Goal: Information Seeking & Learning: Learn about a topic

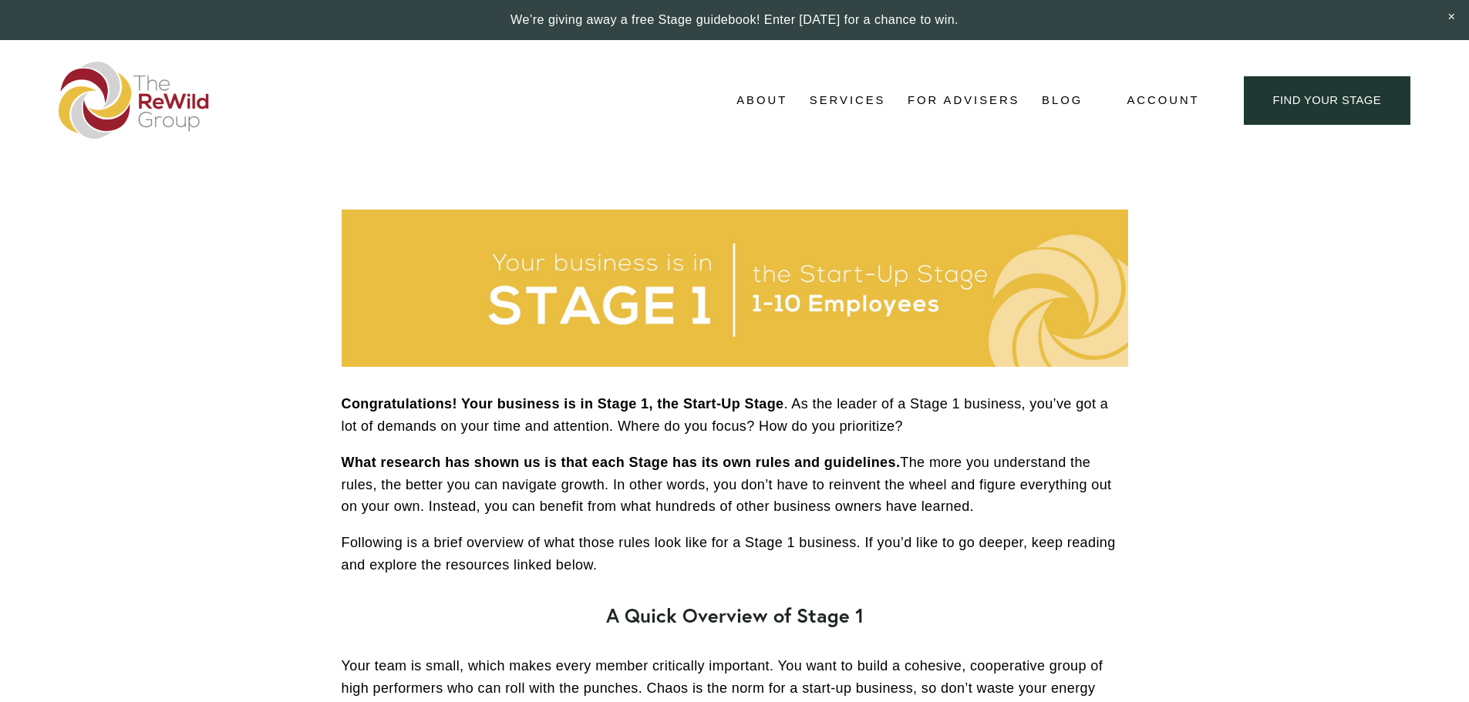
scroll to position [2625, 0]
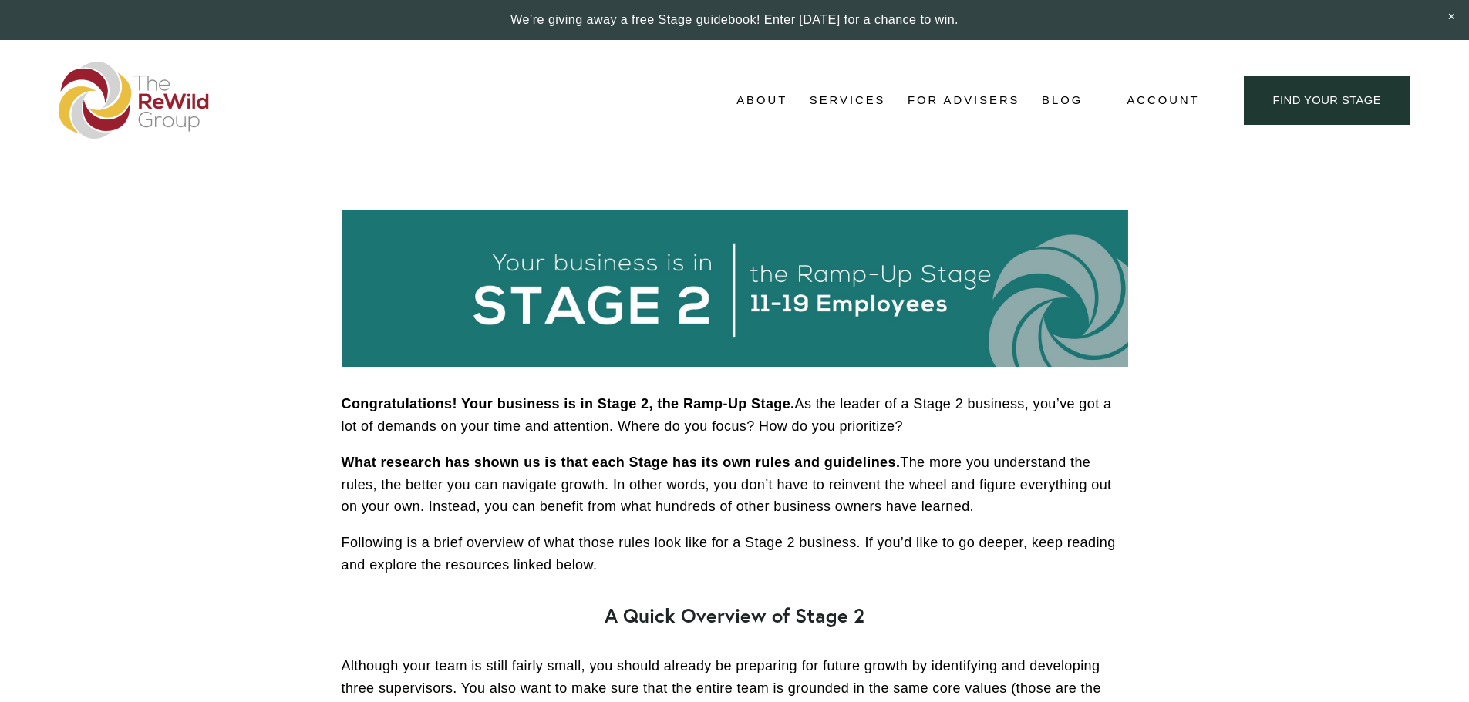
drag, startPoint x: 342, startPoint y: 406, endPoint x: 614, endPoint y: 564, distance: 314.5
click at [614, 564] on div "Congratulations! Your business is in Stage 2, the Ramp-Up Stage. As the leader …" at bounding box center [735, 671] width 786 height 556
copy div "Congratulations! Your business is in Stage 2, the Ramp-Up Stage. As the leader …"
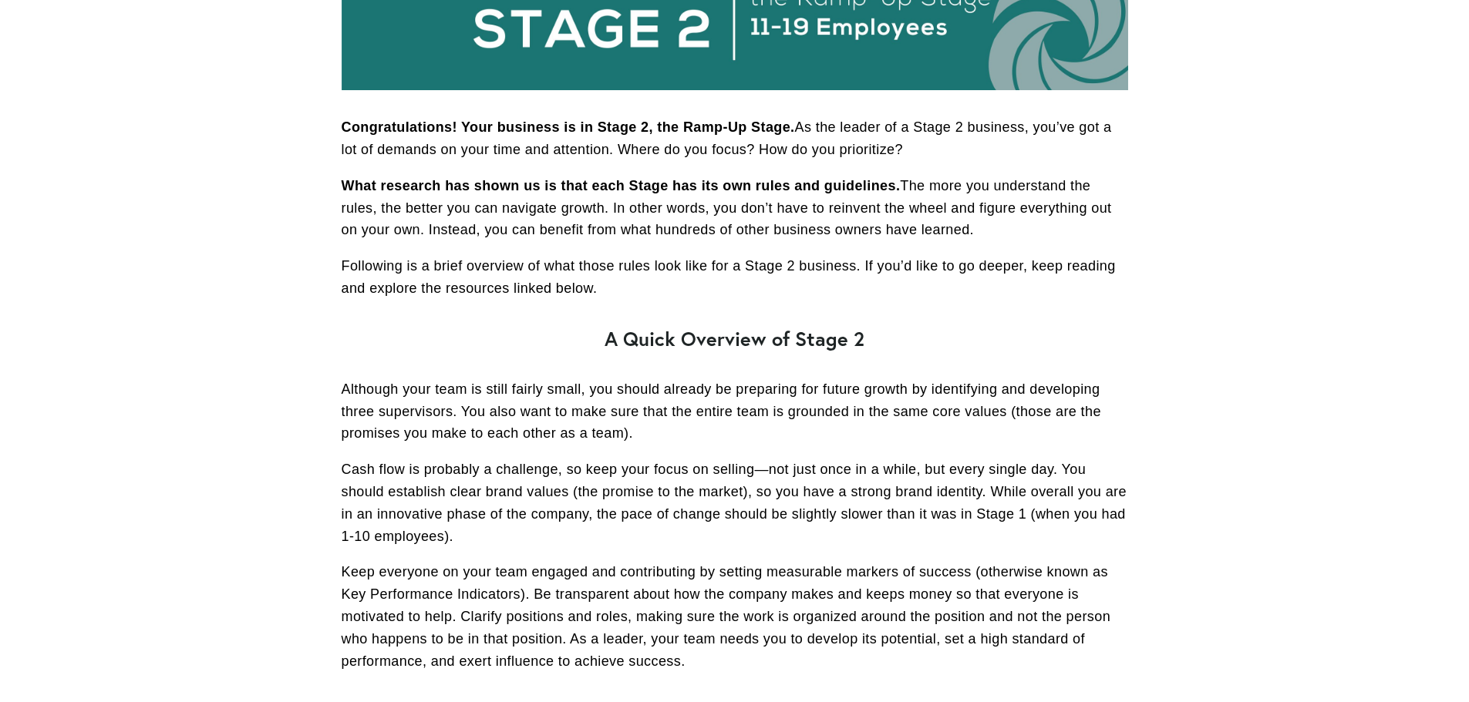
scroll to position [386, 0]
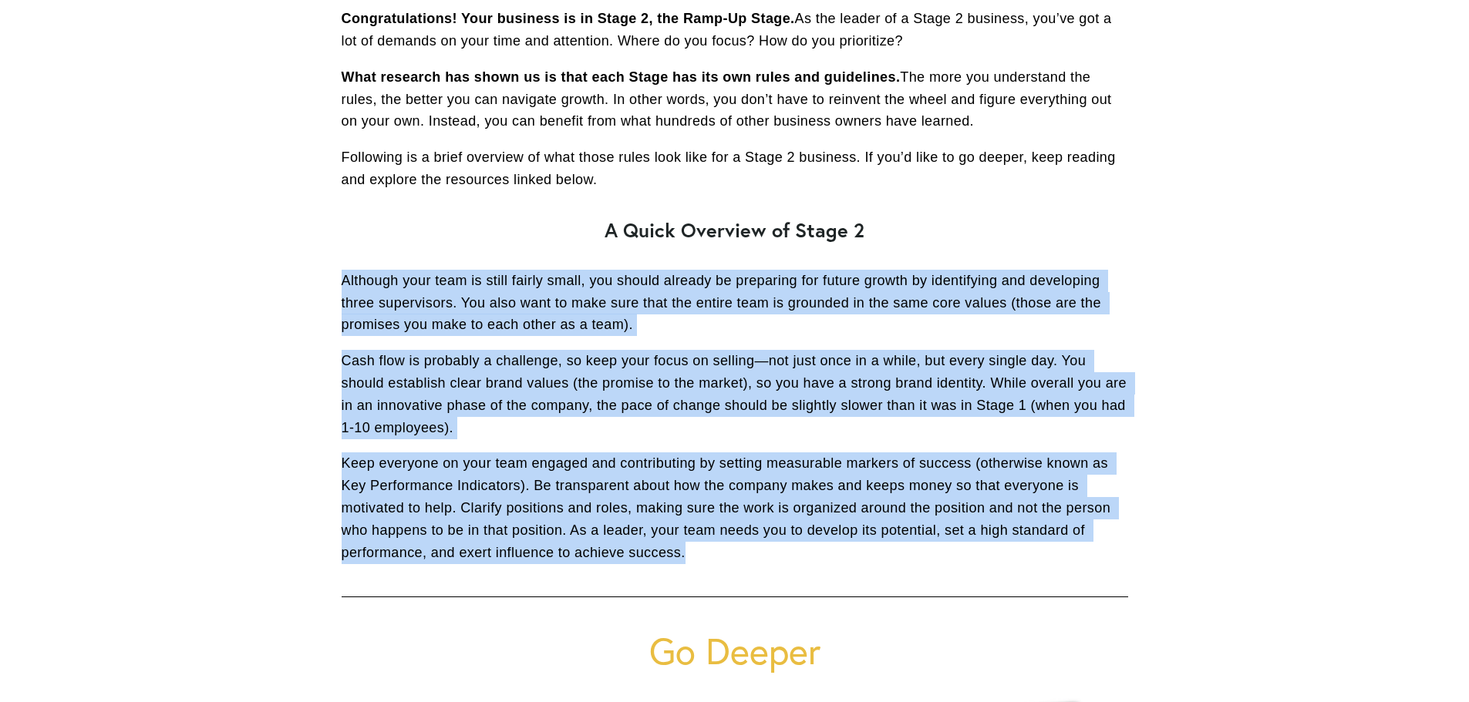
drag, startPoint x: 345, startPoint y: 281, endPoint x: 698, endPoint y: 548, distance: 443.1
click at [698, 548] on div "Congratulations! Your business is in Stage 2, the Ramp-Up Stage. As the leader …" at bounding box center [735, 286] width 786 height 556
copy div "Although your team is still fairly small, you should already be preparing for f…"
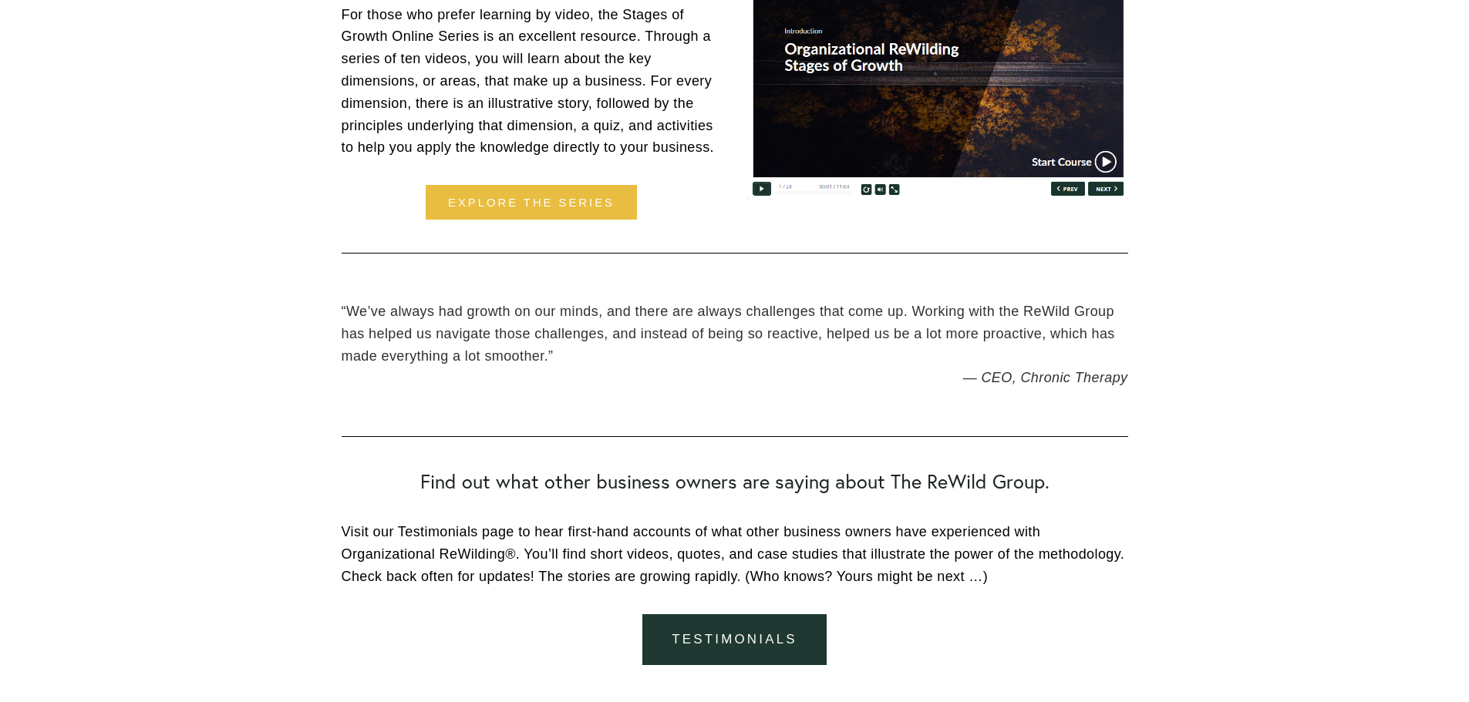
scroll to position [2544, 0]
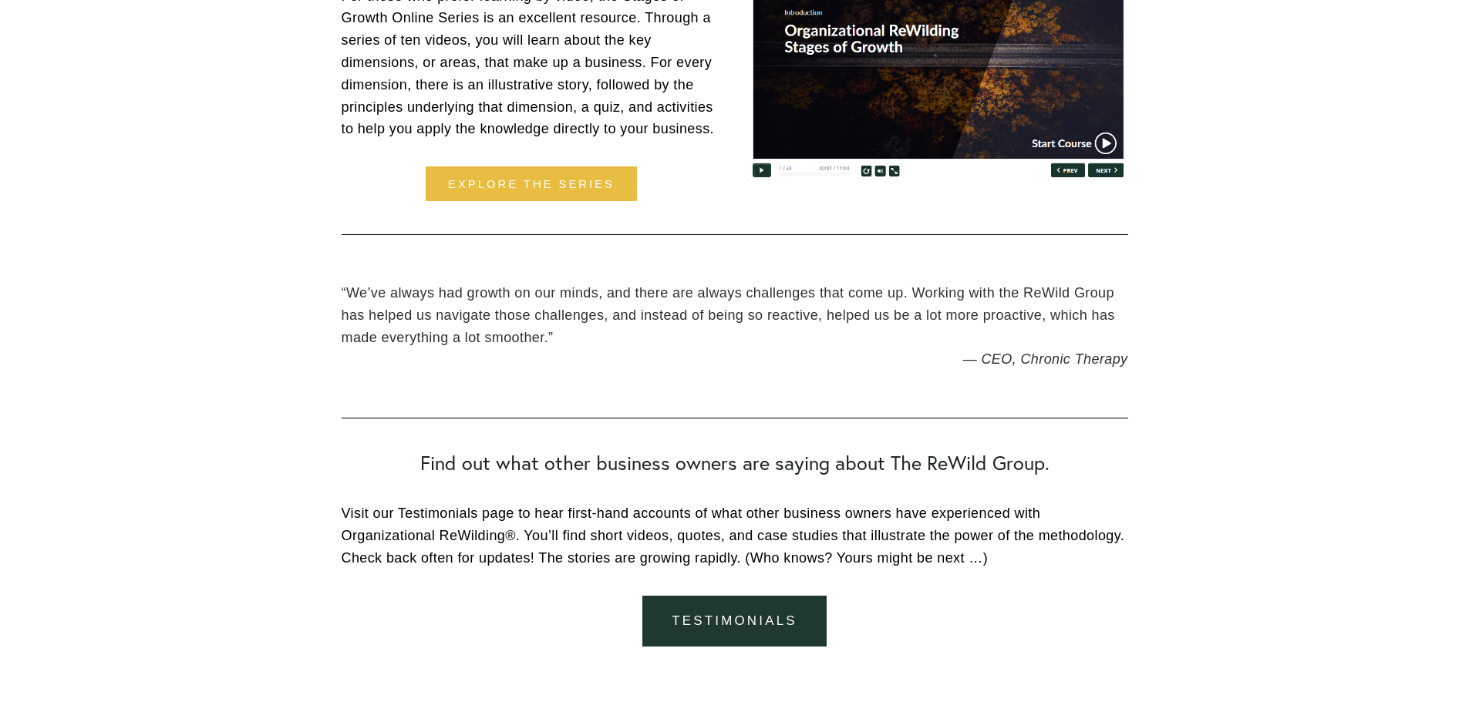
click at [553, 338] on span "”" at bounding box center [550, 337] width 5 height 15
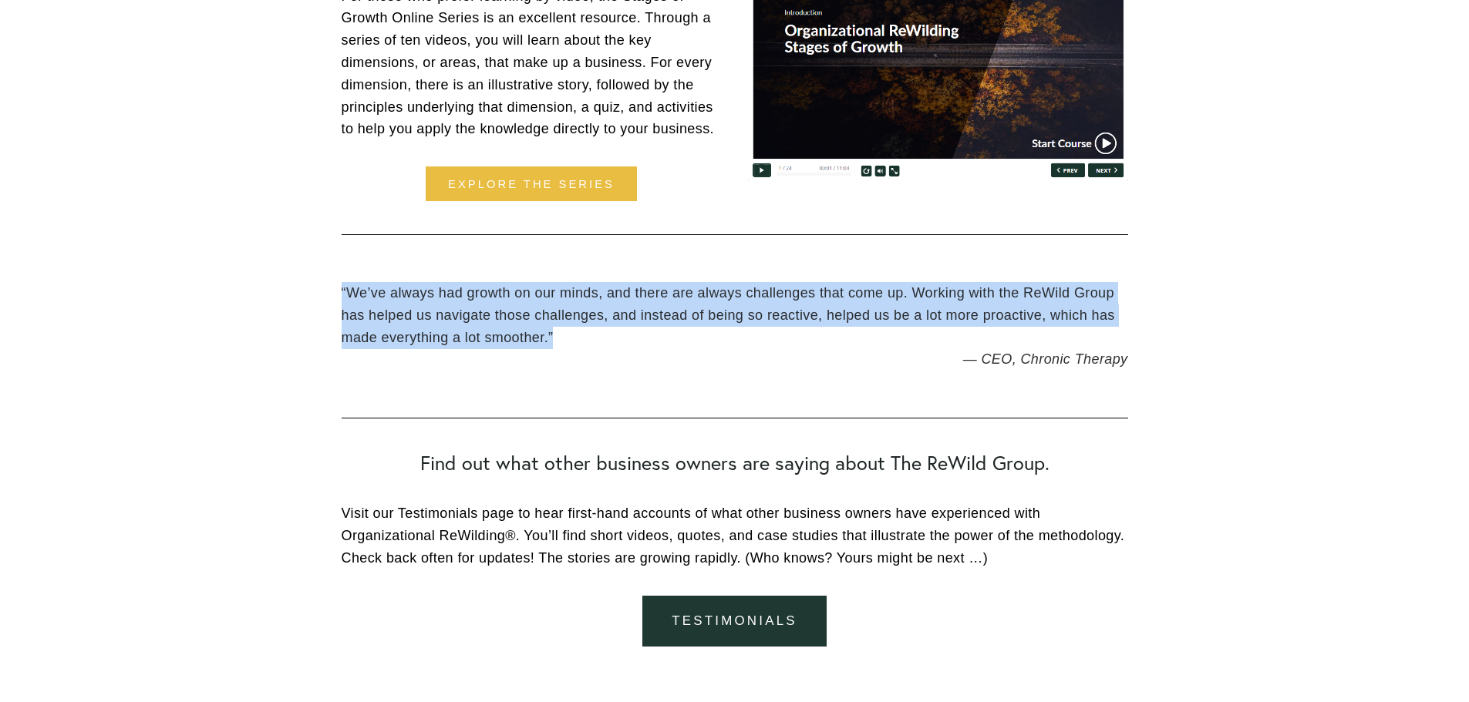
drag, startPoint x: 342, startPoint y: 293, endPoint x: 553, endPoint y: 332, distance: 214.1
click at [553, 332] on blockquote "“ We’ve always had growth on our minds, and there are always challenges that co…" at bounding box center [735, 315] width 786 height 66
copy blockquote "“ We’ve always had growth on our minds, and there are always challenges that co…"
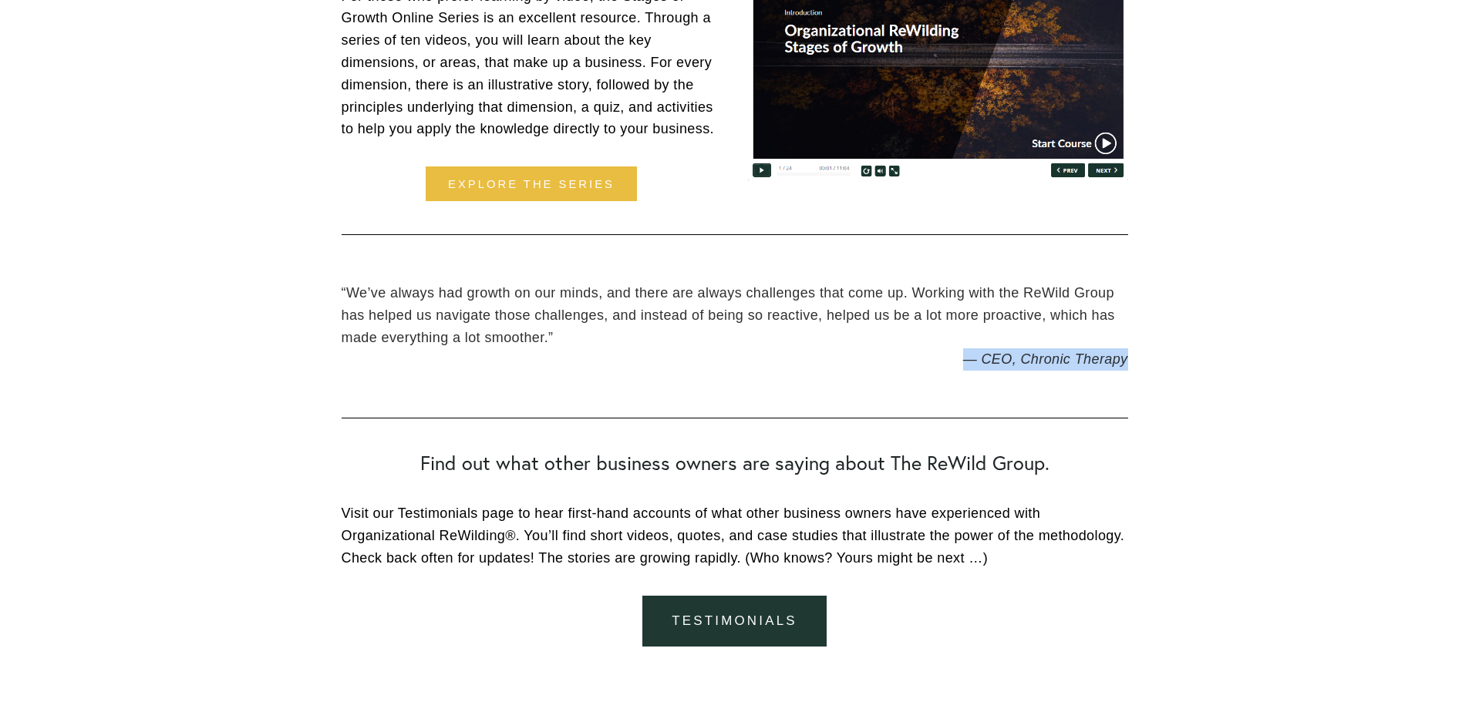
drag, startPoint x: 1127, startPoint y: 358, endPoint x: 967, endPoint y: 361, distance: 160.4
click at [967, 361] on figcaption "— CEO, Chronic Therapy" at bounding box center [735, 360] width 786 height 22
copy figcaption "— CEO, Chronic Therapy"
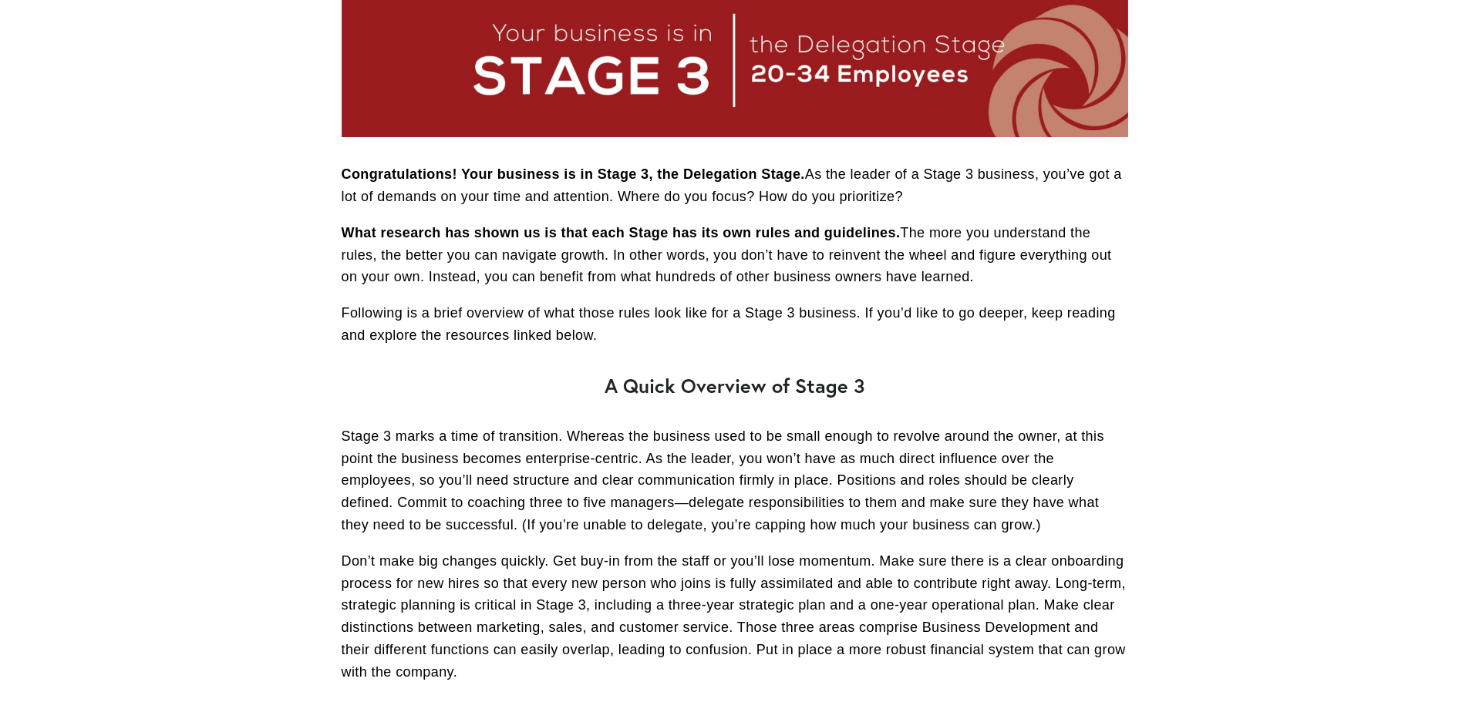
scroll to position [231, 0]
drag, startPoint x: 658, startPoint y: 172, endPoint x: 799, endPoint y: 176, distance: 141.2
click at [799, 176] on strong "Congratulations! Your business is in Stage 3, the Delegation Stage." at bounding box center [573, 173] width 463 height 15
copy strong "the Delegation Stage"
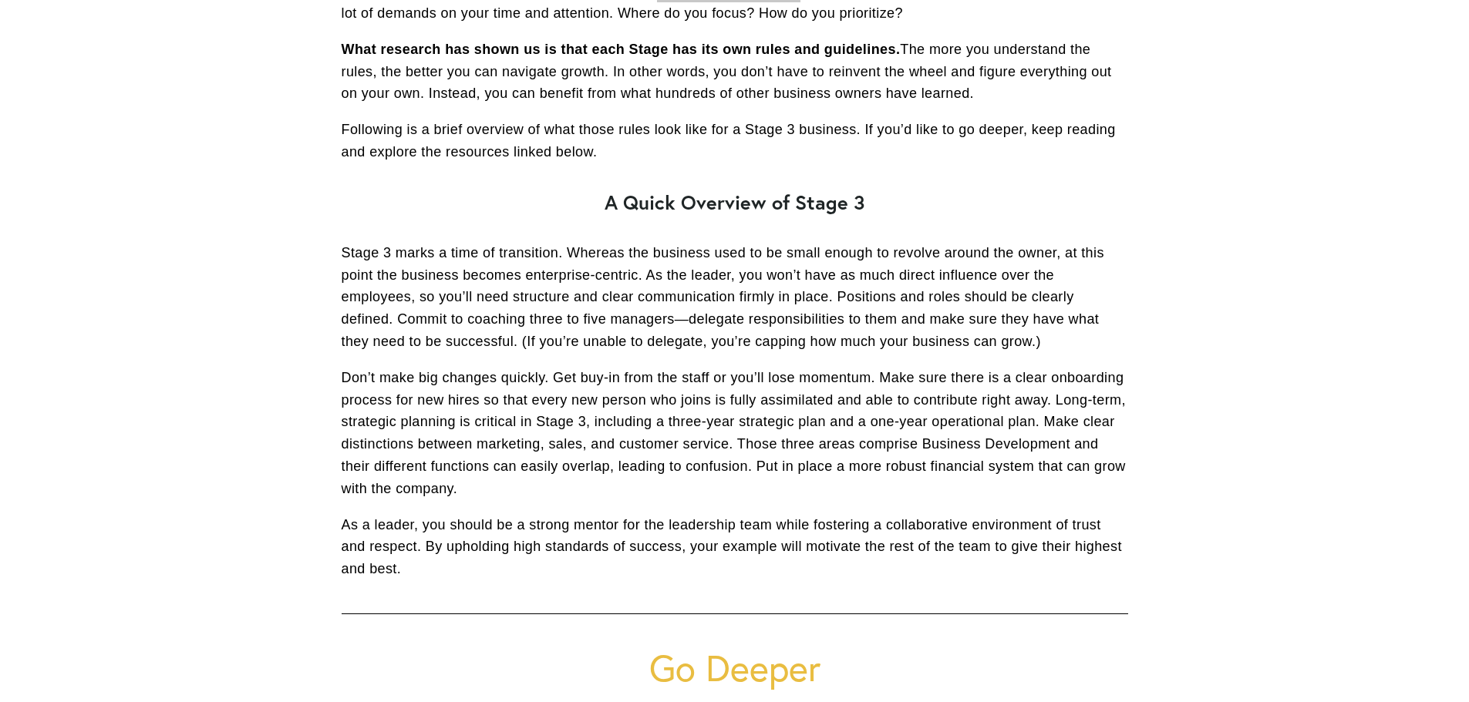
scroll to position [539, 0]
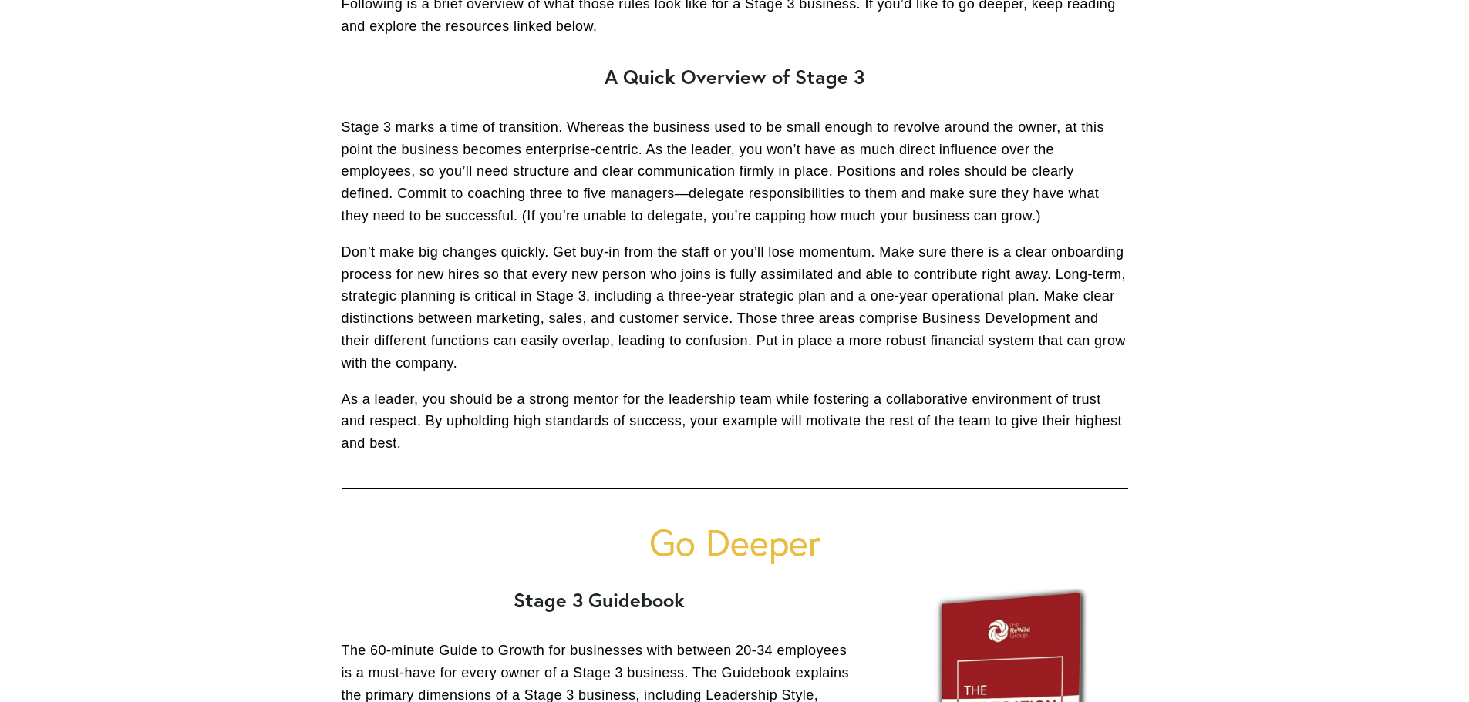
click at [356, 133] on p "Stage 3 marks a time of transition. Whereas the business used to be small enoug…" at bounding box center [735, 171] width 786 height 111
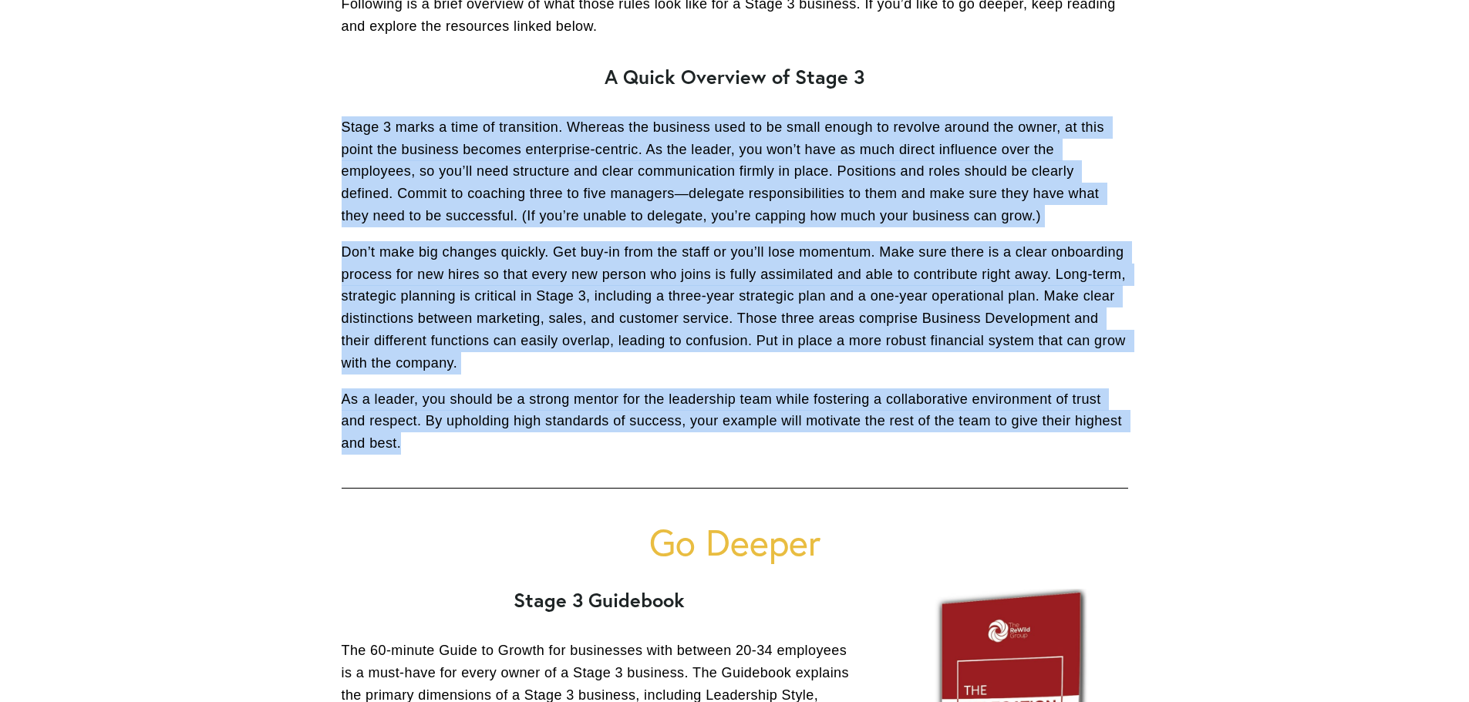
drag, startPoint x: 342, startPoint y: 124, endPoint x: 408, endPoint y: 436, distance: 318.3
click at [408, 436] on div "Congratulations! Your business is in Stage 3, the Delegation Stage. As the lead…" at bounding box center [735, 154] width 786 height 601
copy div "Stage 3 marks a time of transition. Whereas the business used to be small enoug…"
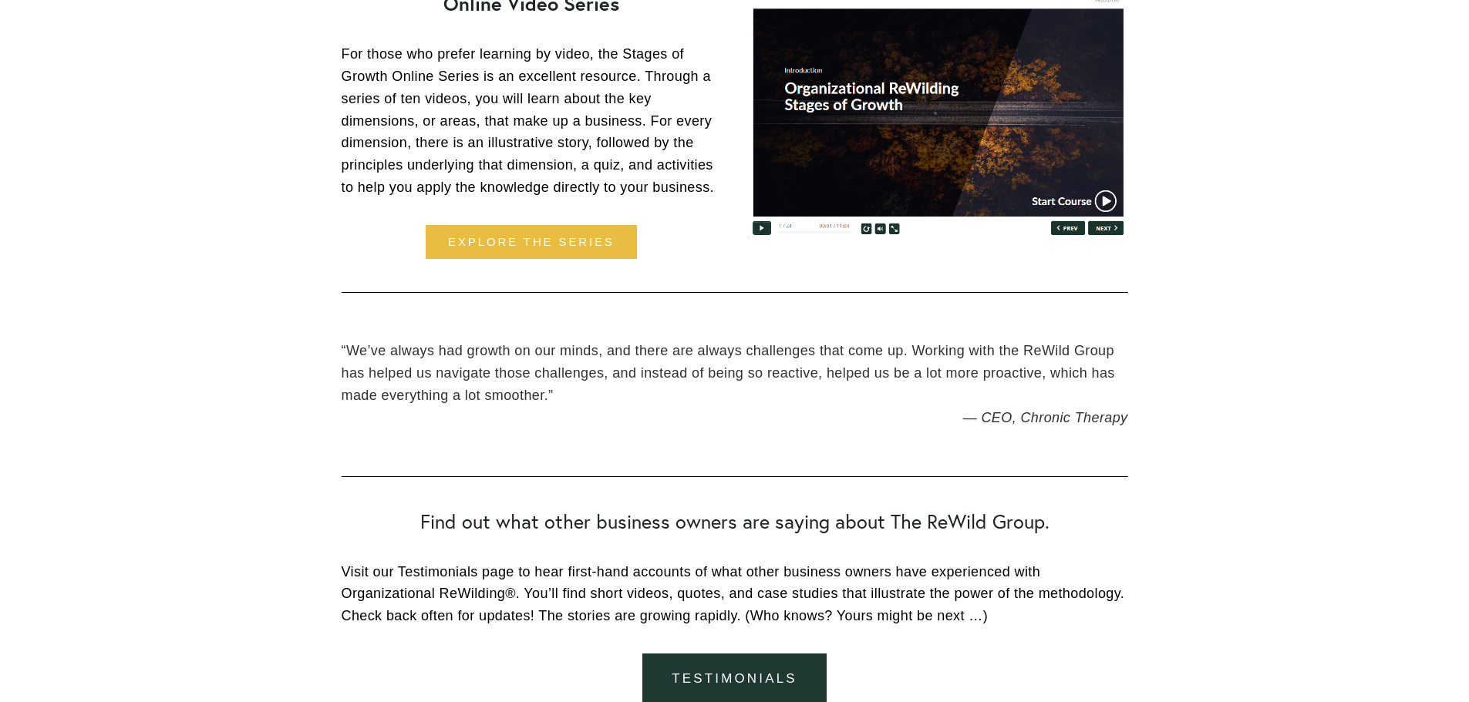
scroll to position [2621, 0]
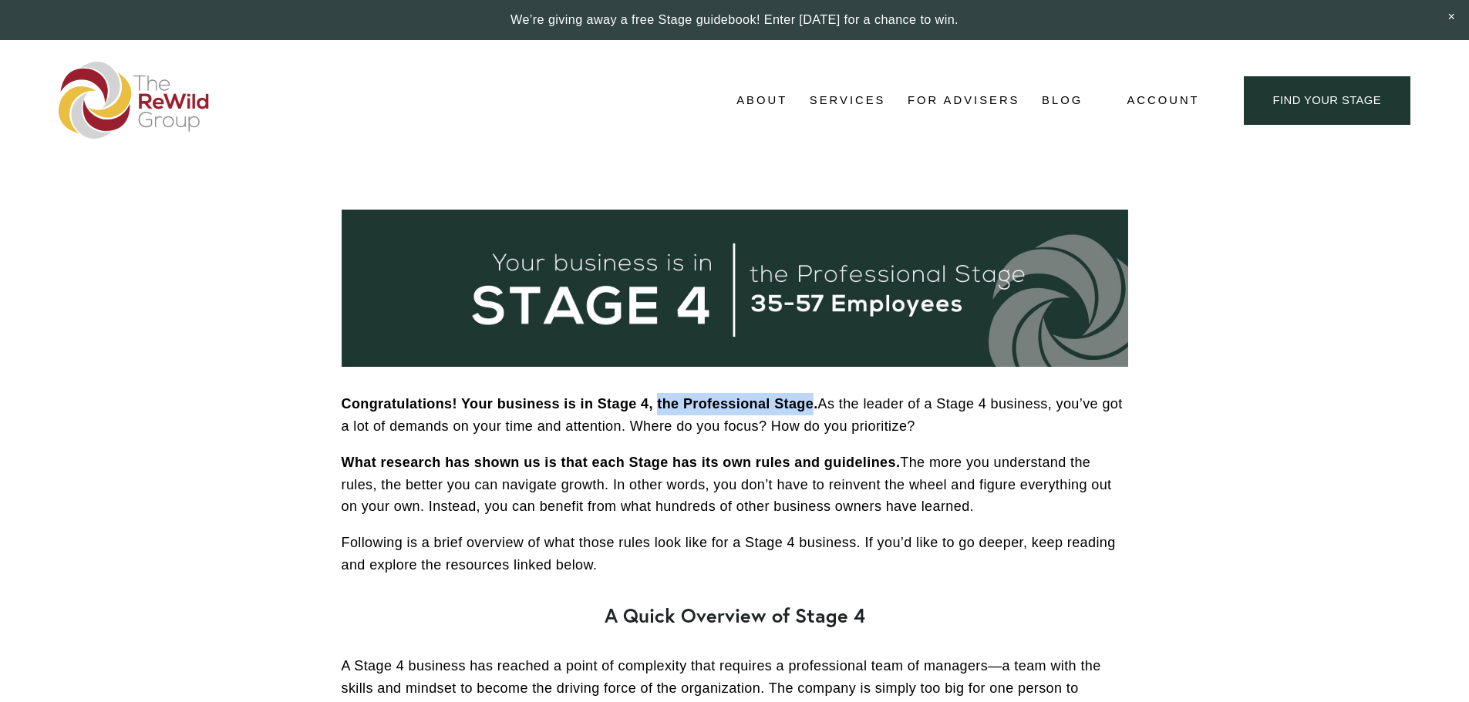
drag, startPoint x: 658, startPoint y: 404, endPoint x: 814, endPoint y: 410, distance: 155.9
click at [814, 410] on strong "Congratulations! Your business is in Stage 4, the Professional Stage." at bounding box center [580, 403] width 477 height 15
copy strong "the Professional Stage"
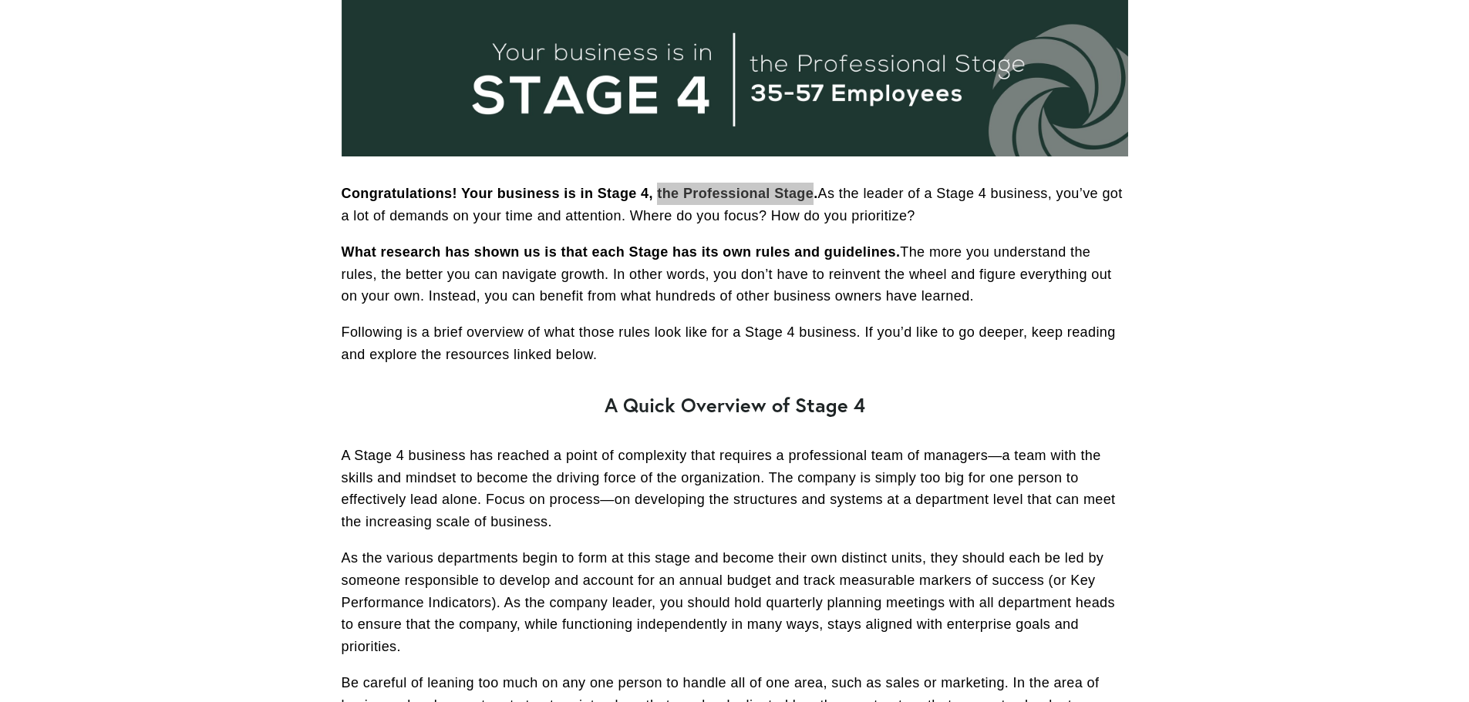
scroll to position [386, 0]
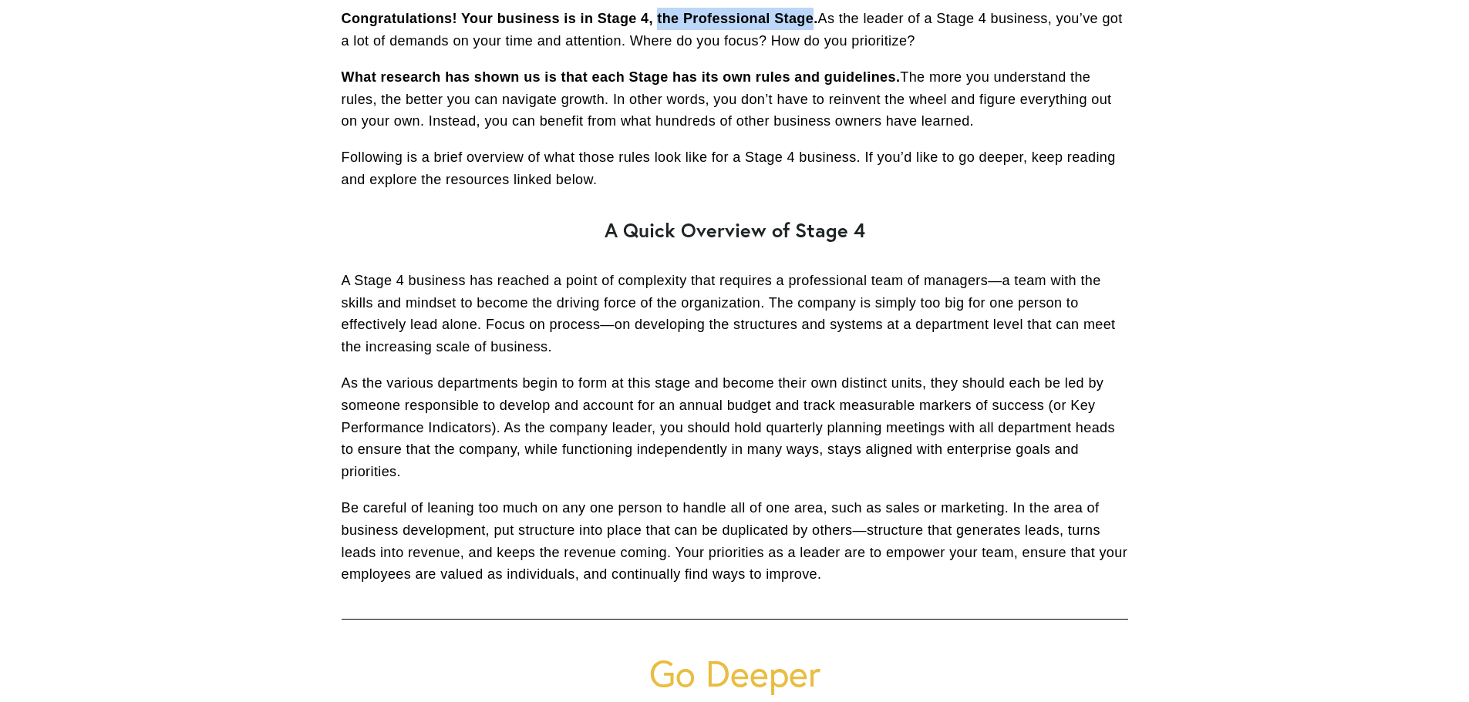
drag, startPoint x: 343, startPoint y: 278, endPoint x: 827, endPoint y: 573, distance: 566.8
click at [827, 573] on div "Congratulations! Your business is in Stage 4, the Professional Stage. As the le…" at bounding box center [735, 297] width 786 height 578
copy div "A Stage 4 business has reached a point of complexity that requires a profession…"
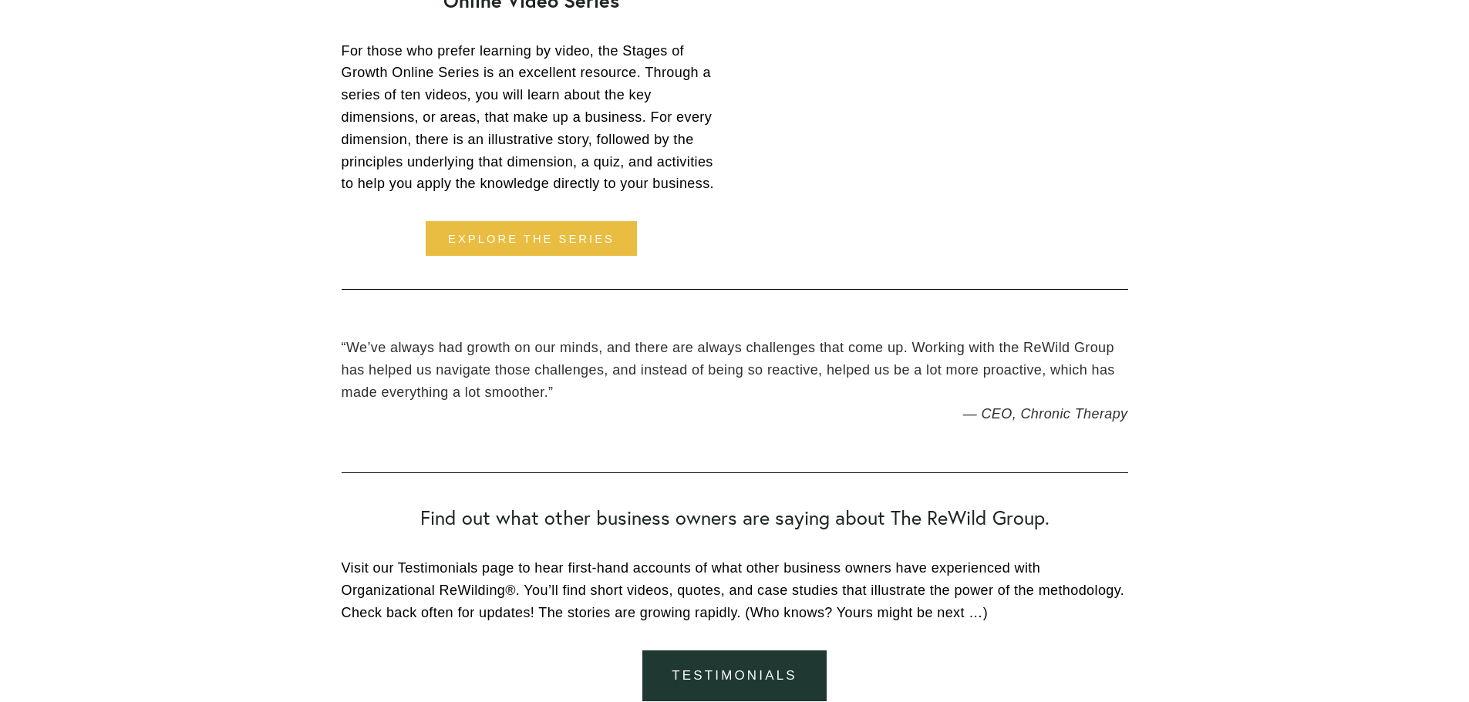
scroll to position [2544, 0]
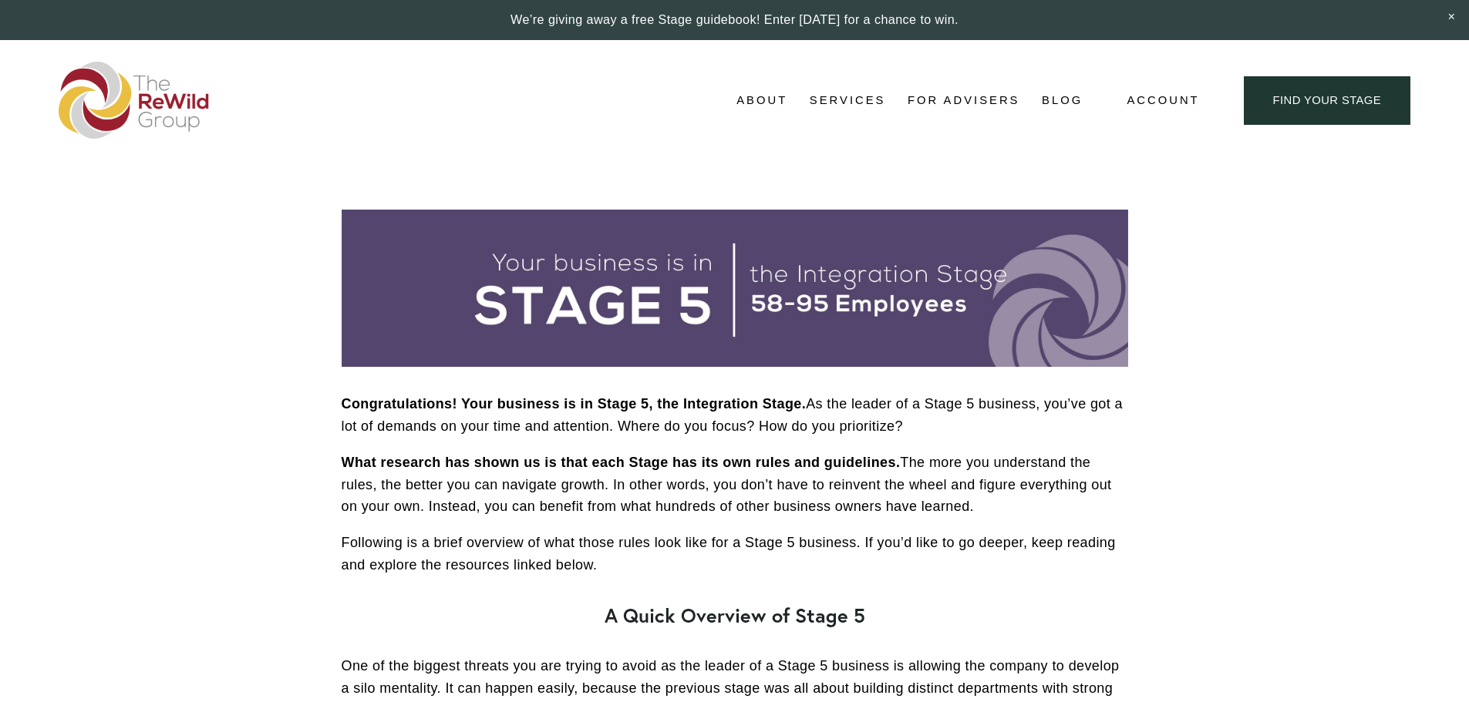
click at [702, 402] on strong "Congratulations! Your business is in Stage 5, the Integration Stage." at bounding box center [574, 403] width 465 height 15
copy strong "Integration"
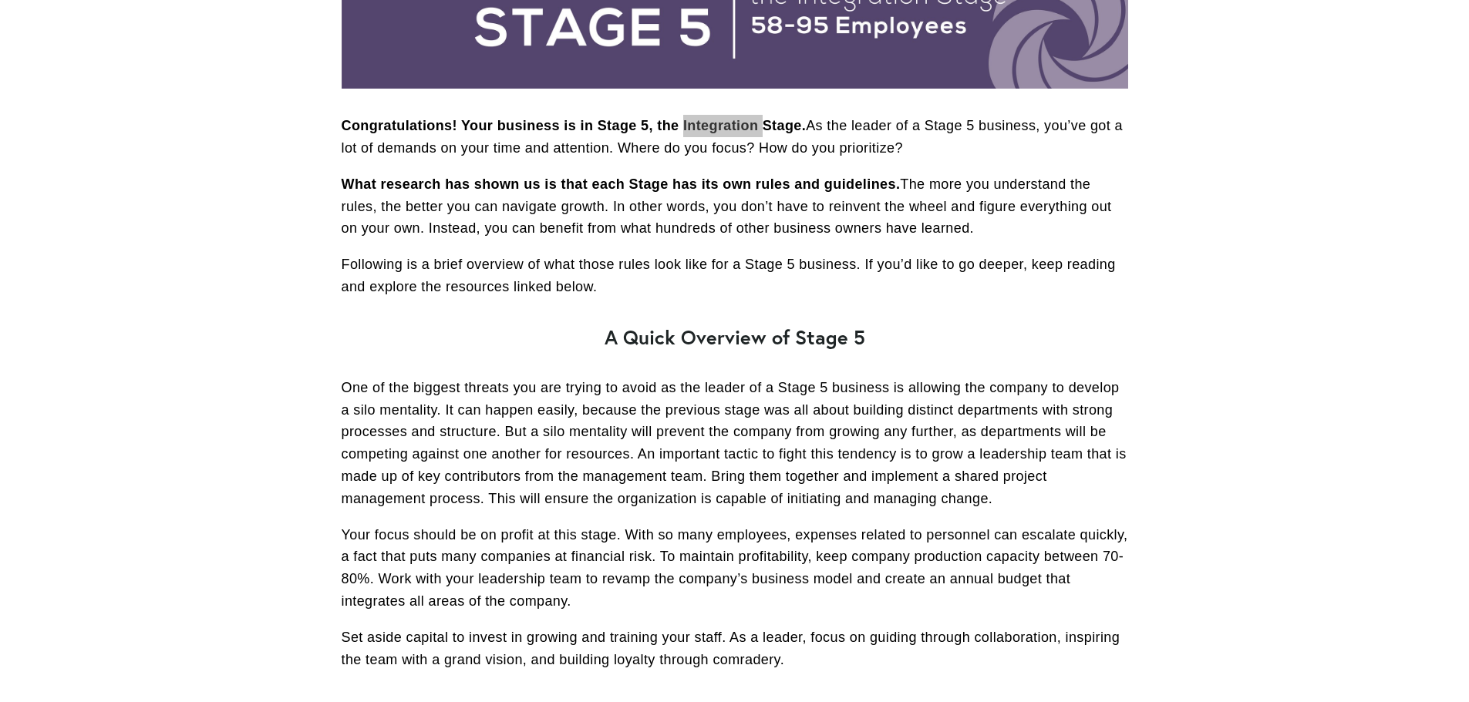
scroll to position [386, 0]
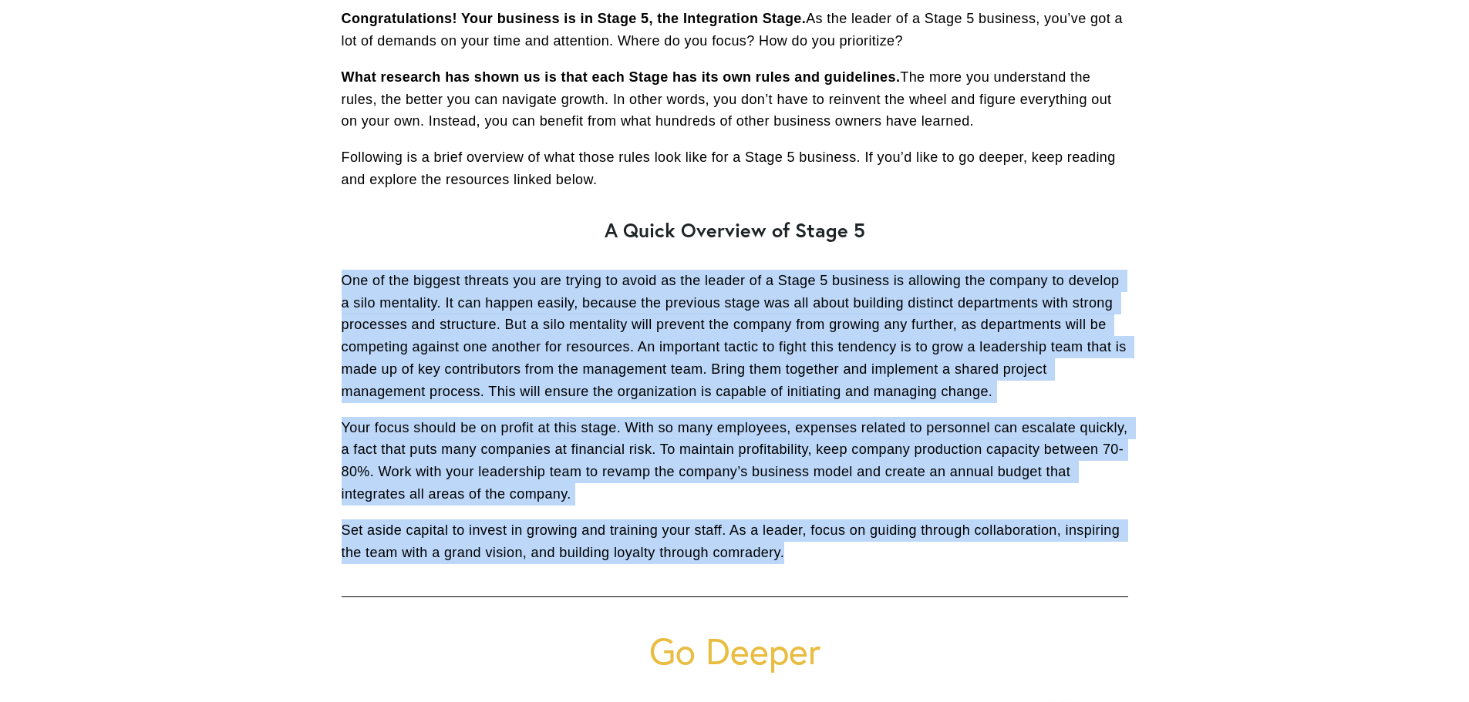
drag, startPoint x: 343, startPoint y: 279, endPoint x: 790, endPoint y: 544, distance: 520.0
click at [790, 544] on div "Congratulations! Your business is in Stage 5, the Integration Stage. As the lea…" at bounding box center [735, 286] width 786 height 556
copy div "One of the biggest threats you are trying to avoid as the leader of a Stage 5 b…"
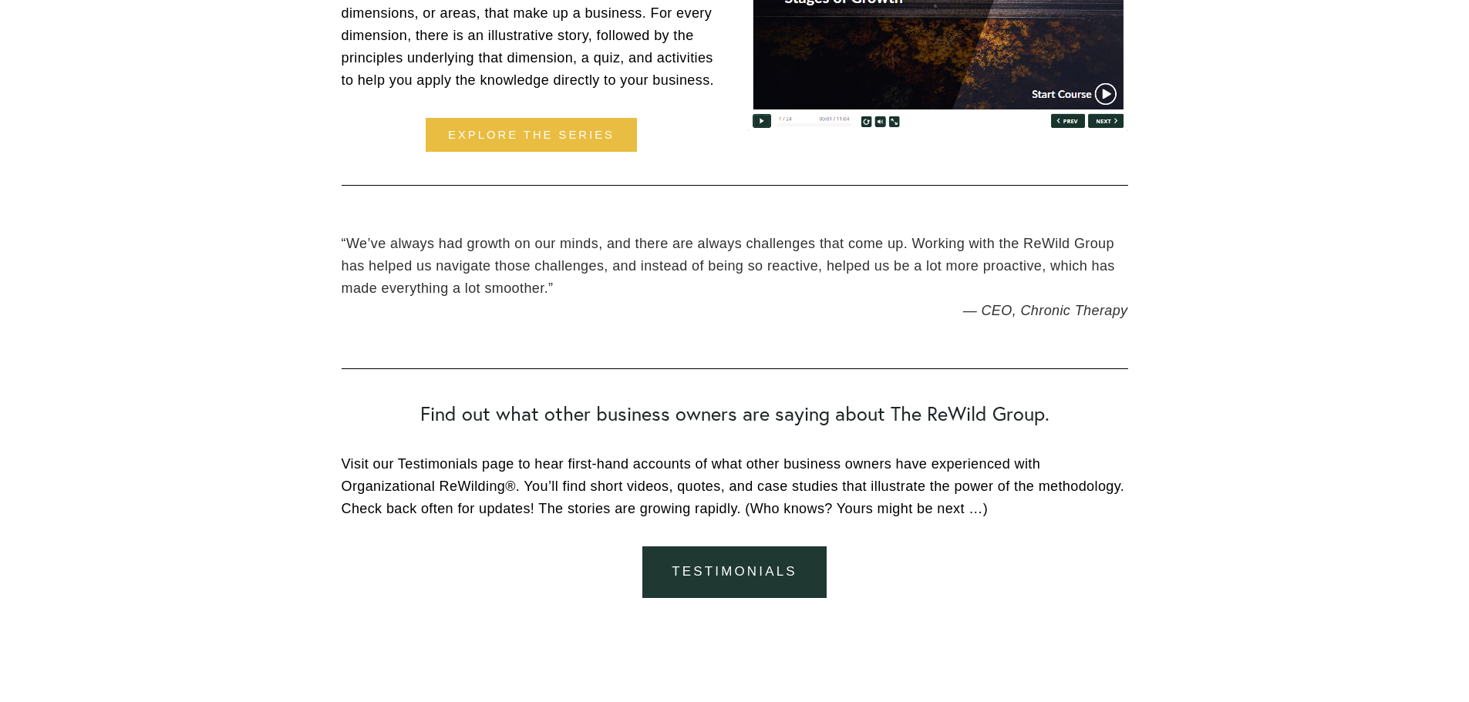
scroll to position [2699, 0]
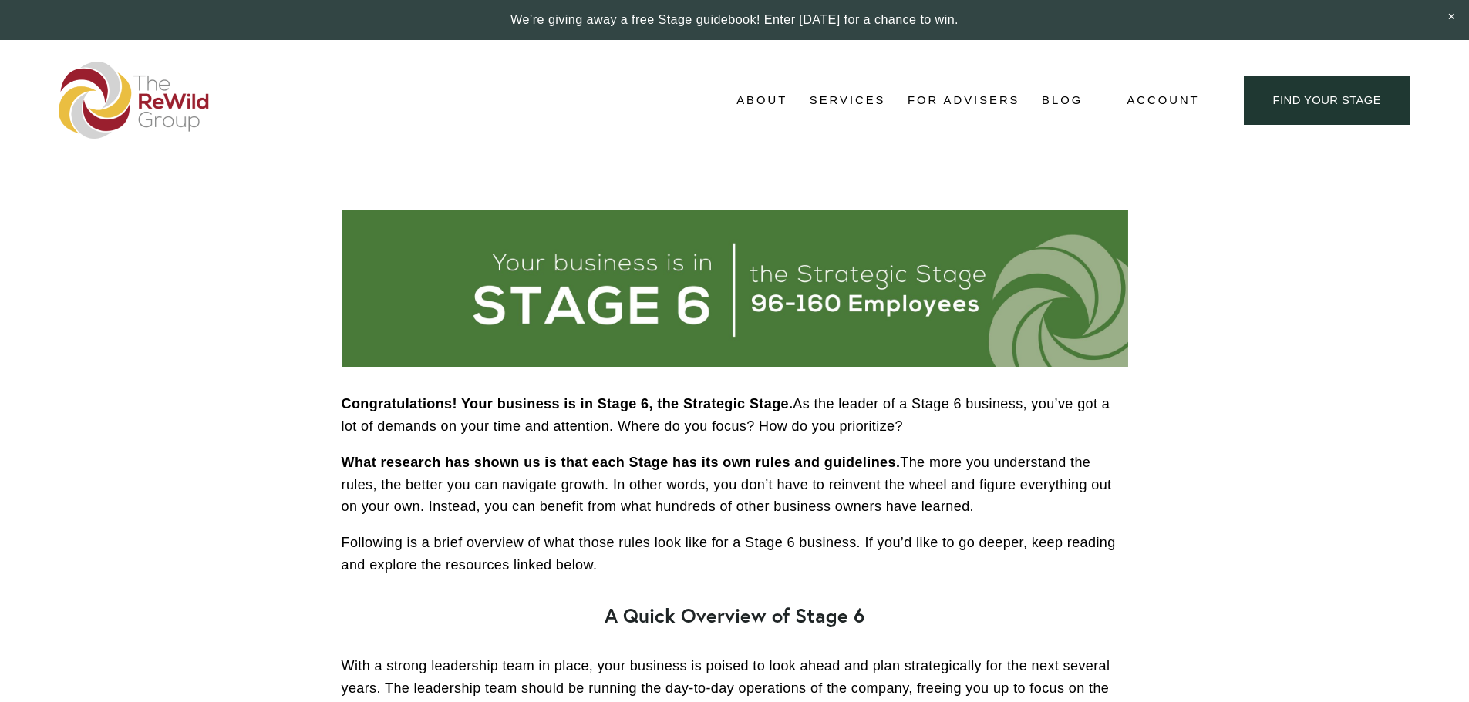
click at [707, 402] on strong "Congratulations! Your business is in Stage 6, the Strategic Stage." at bounding box center [568, 403] width 452 height 15
copy strong "Strategic"
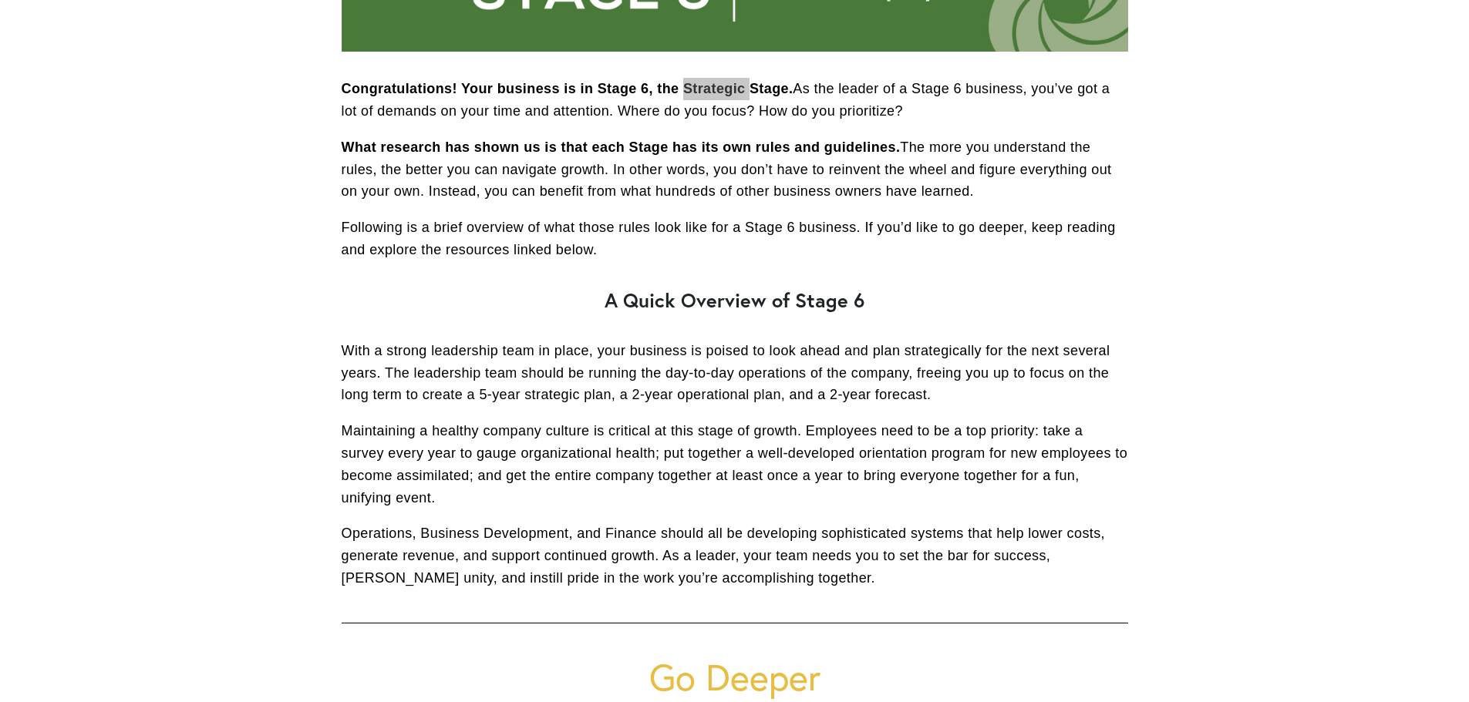
scroll to position [386, 0]
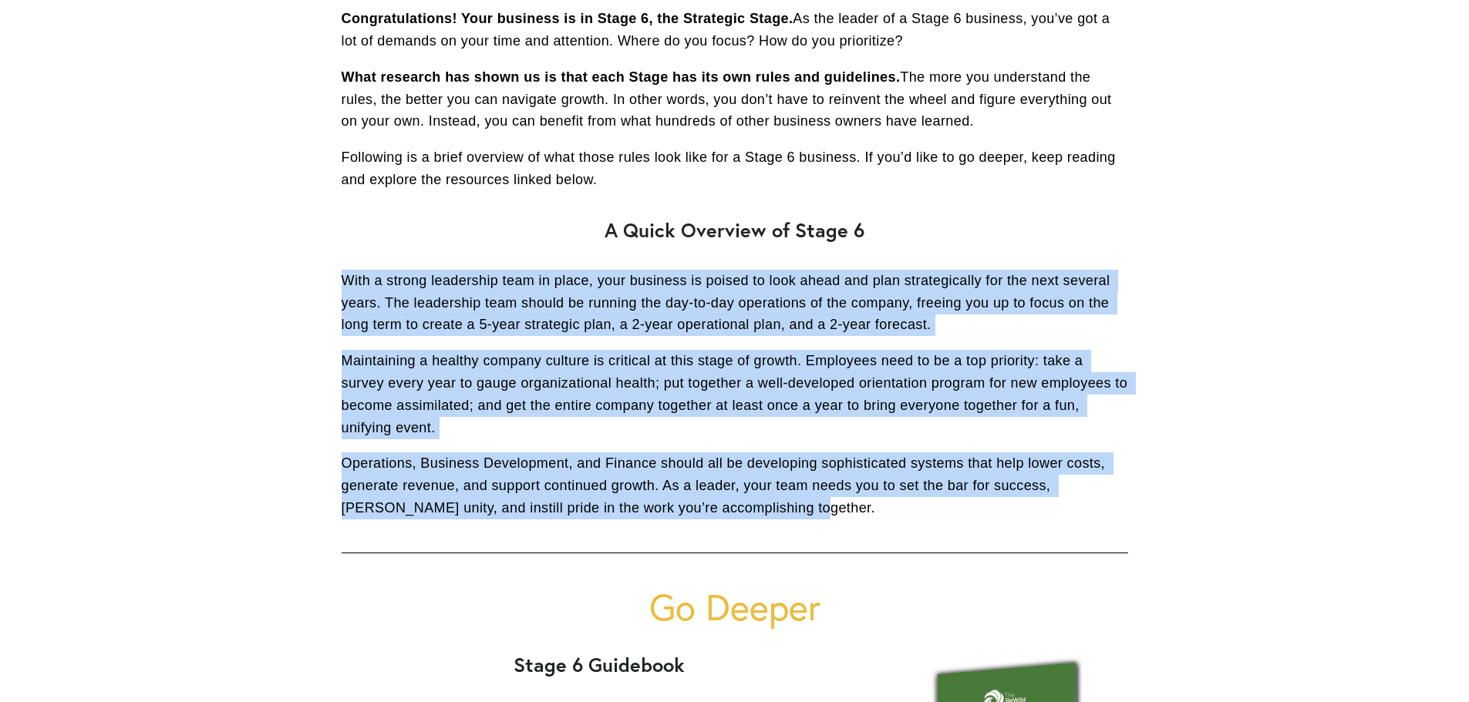
drag, startPoint x: 343, startPoint y: 281, endPoint x: 803, endPoint y: 503, distance: 510.1
click at [803, 503] on div "Congratulations! Your business is in Stage 6, the Strategic Stage. As the leade…" at bounding box center [735, 264] width 786 height 512
copy div "With a strong leadership team in place, your business is poised to look ahead a…"
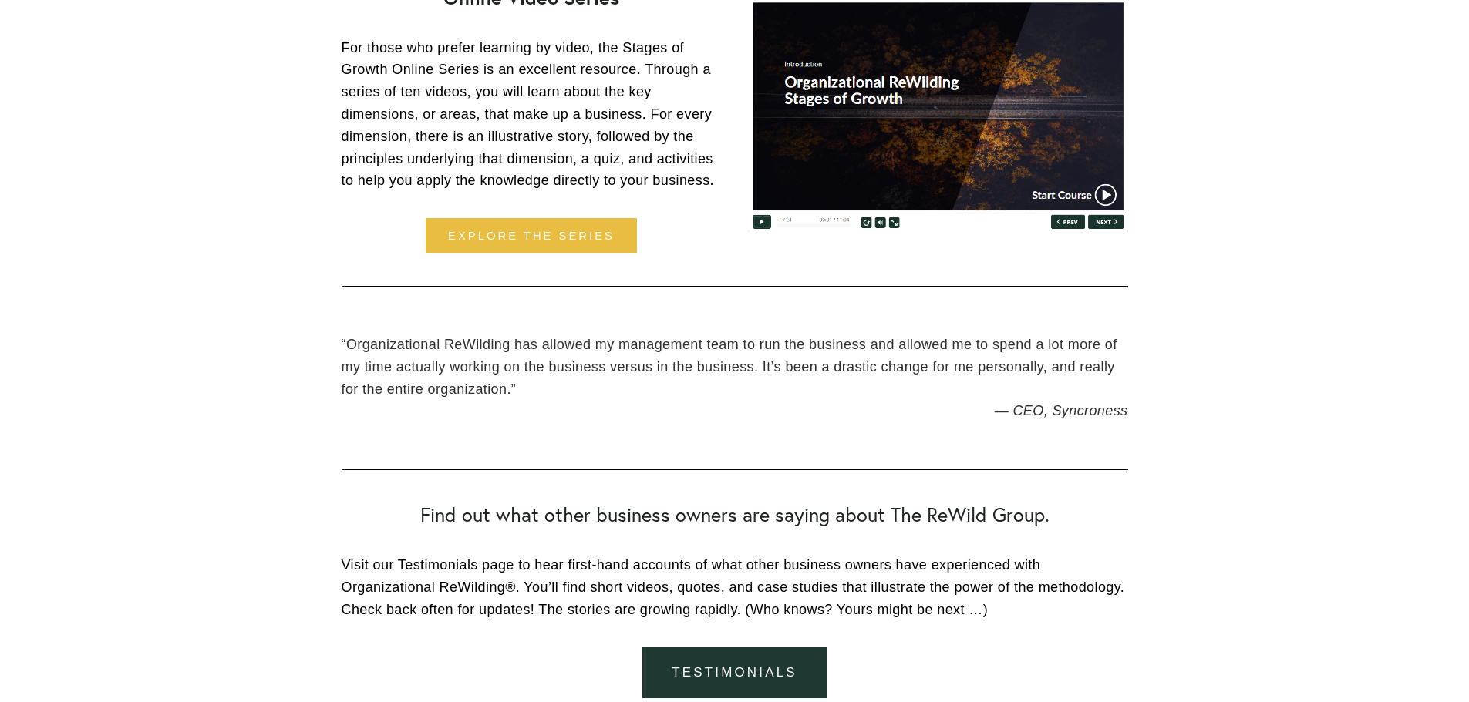
scroll to position [2467, 0]
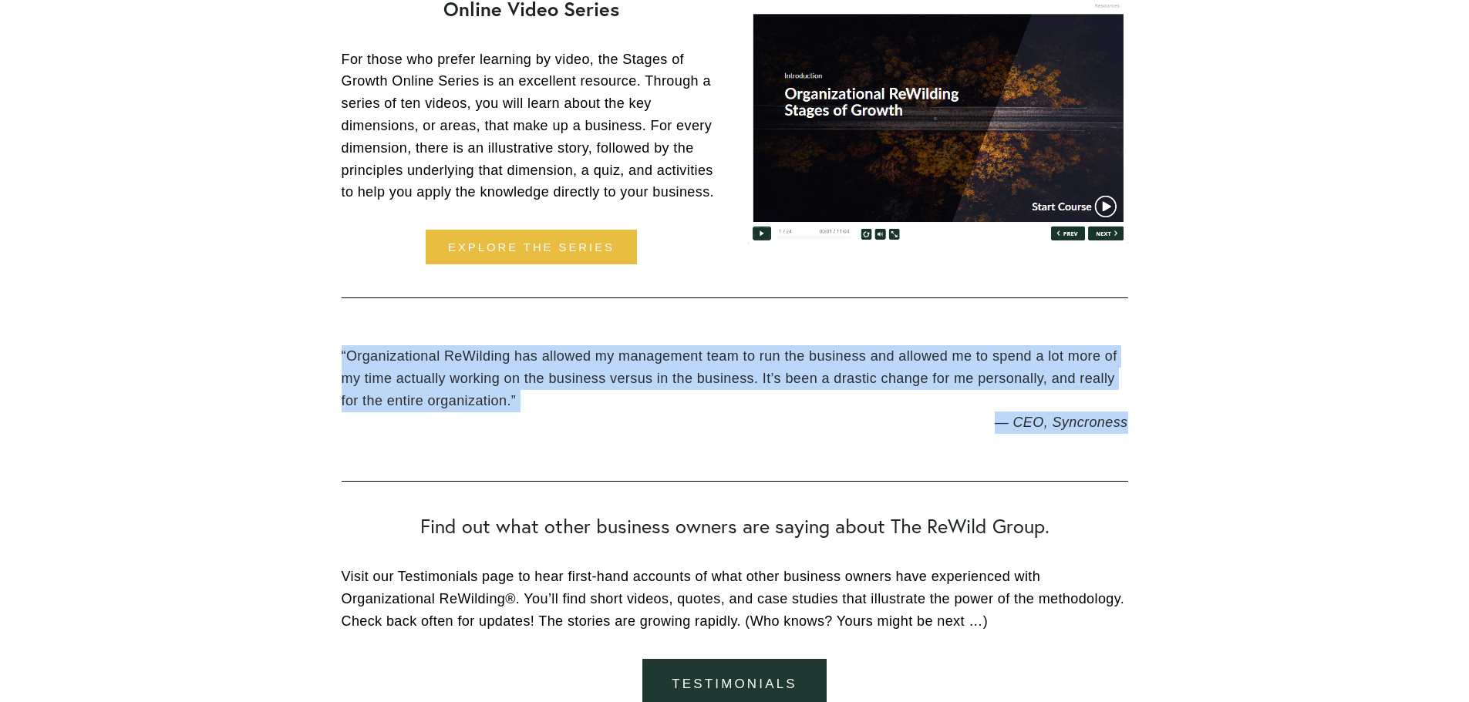
drag, startPoint x: 342, startPoint y: 352, endPoint x: 1127, endPoint y: 418, distance: 787.7
click at [1127, 418] on figure "“ Organizational ReWilding has allowed my management team to run the business a…" at bounding box center [735, 389] width 786 height 89
copy figure "“ Organizational ReWilding has allowed my management team to run the business a…"
